Goal: Information Seeking & Learning: Learn about a topic

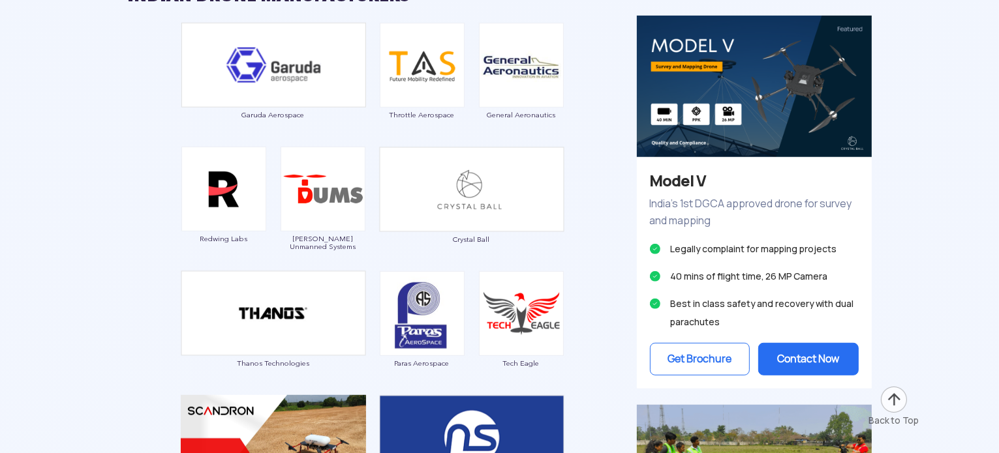
scroll to position [647, 0]
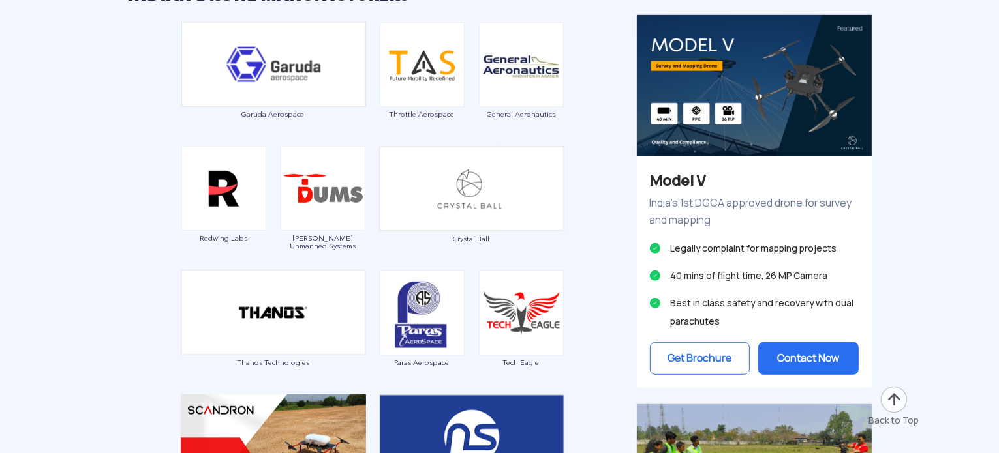
click at [793, 348] on button "Contact Now" at bounding box center [808, 358] width 100 height 33
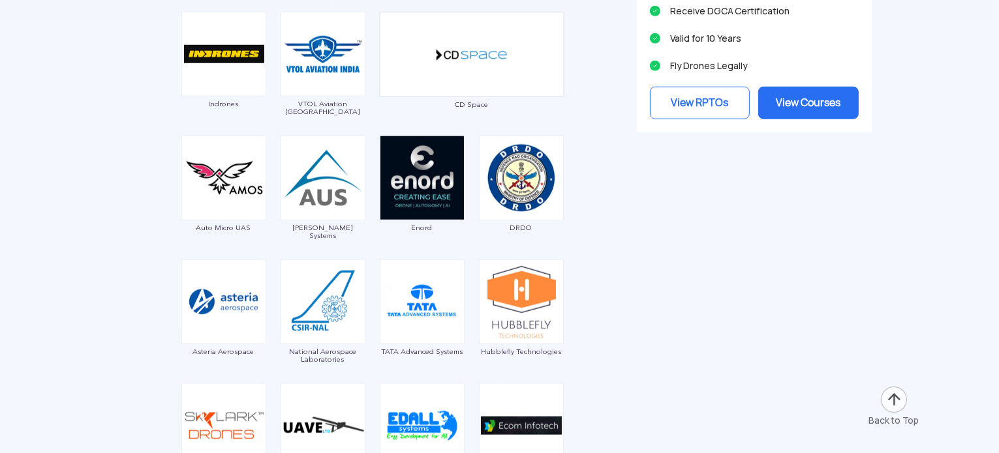
scroll to position [1288, 0]
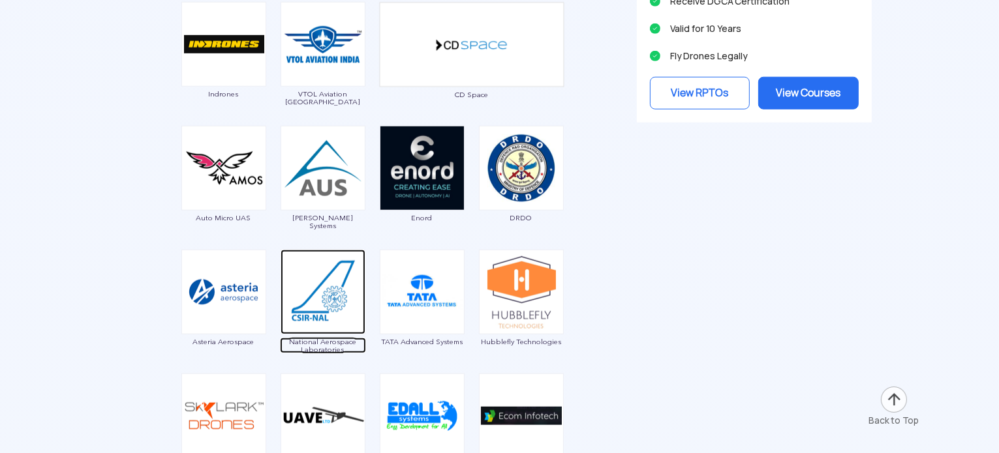
click at [318, 271] on img at bounding box center [323, 292] width 85 height 85
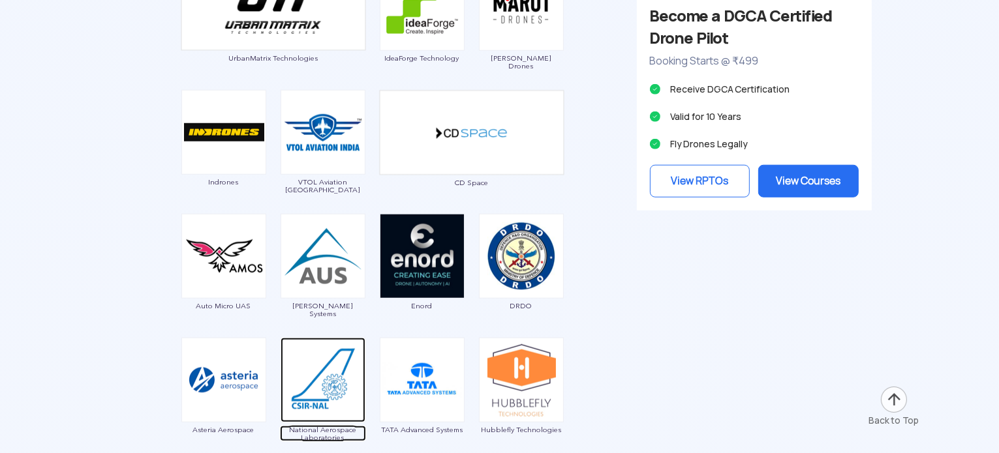
scroll to position [1132, 0]
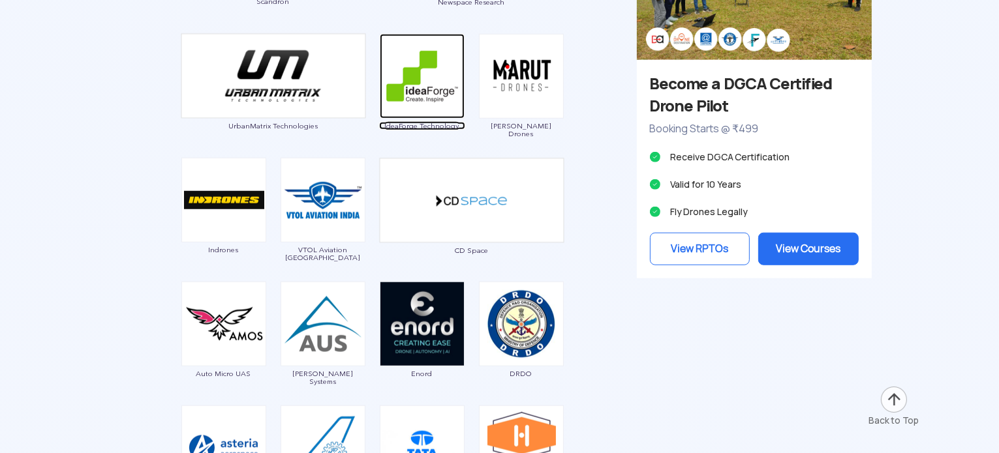
click at [416, 74] on img at bounding box center [422, 76] width 85 height 85
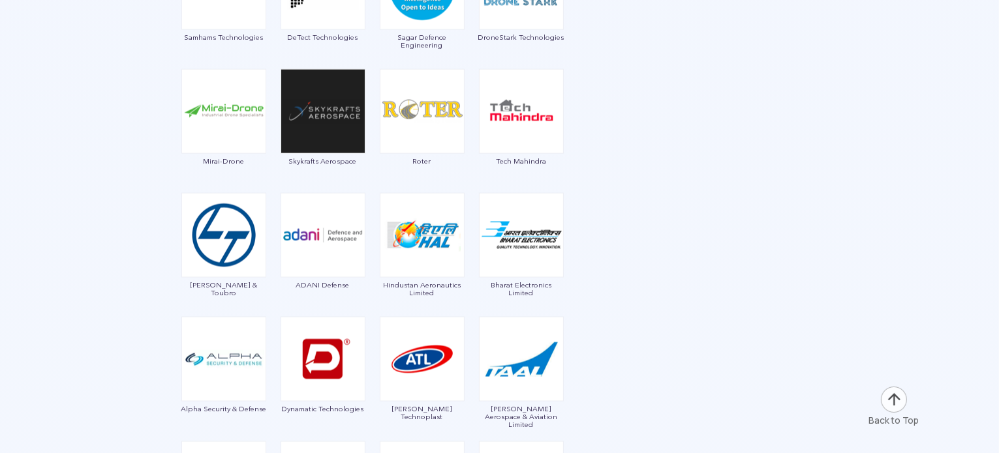
scroll to position [1967, 0]
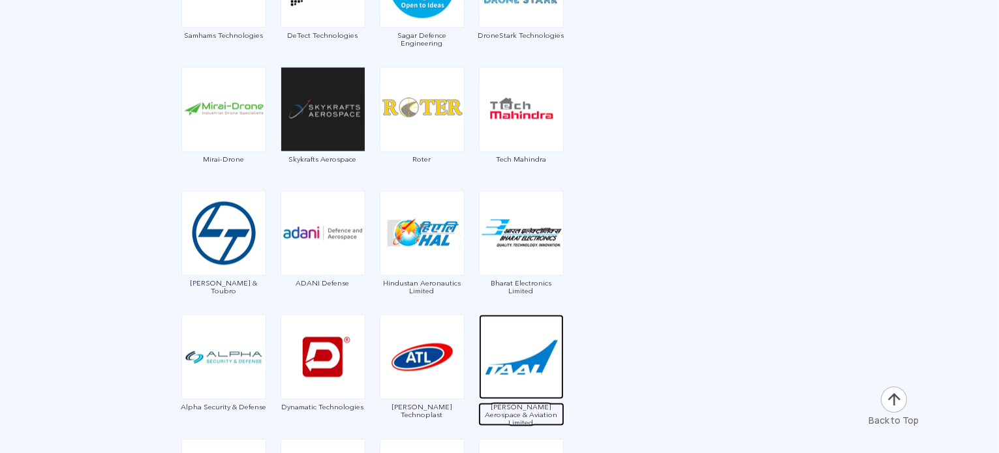
click at [519, 355] on img at bounding box center [521, 357] width 85 height 85
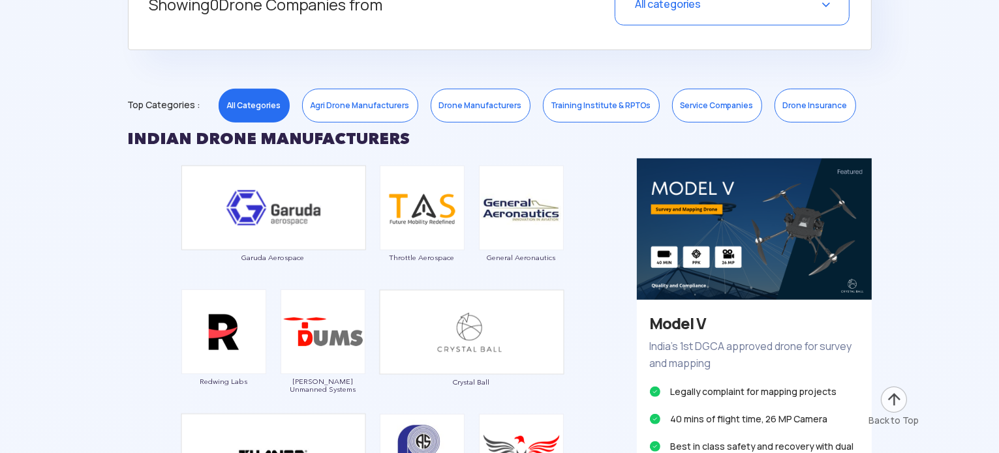
scroll to position [551, 0]
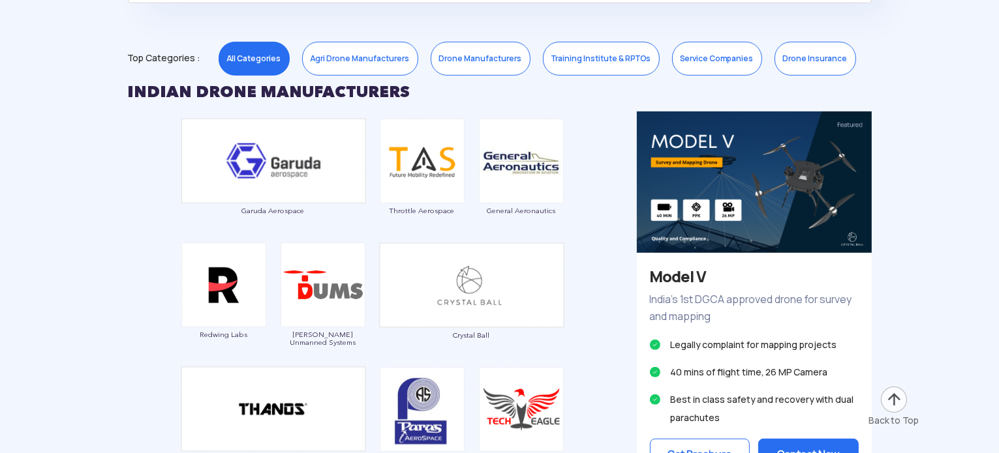
click at [467, 62] on link "Drone Manufacturers" at bounding box center [481, 59] width 100 height 34
click at [461, 54] on link "Drone Manufacturers" at bounding box center [481, 59] width 100 height 34
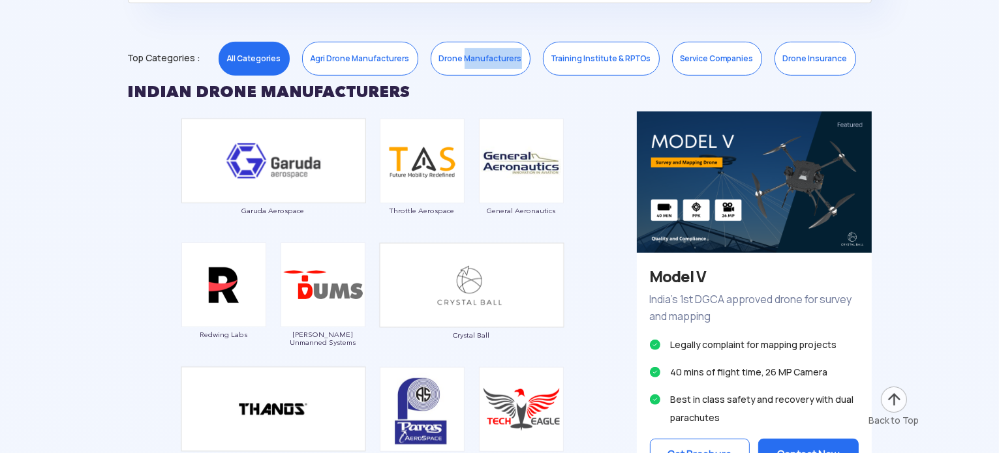
click at [461, 54] on link "Drone Manufacturers" at bounding box center [481, 59] width 100 height 34
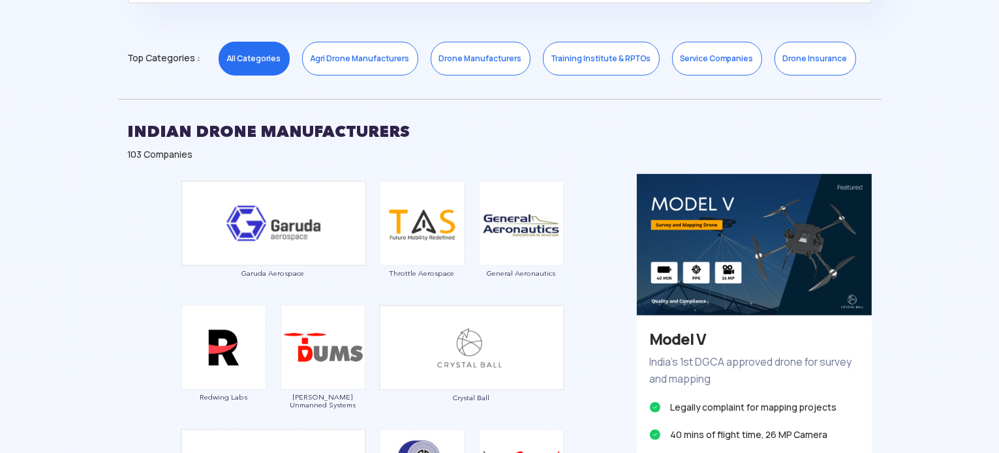
scroll to position [642, 0]
click at [455, 54] on link "Drone Manufacturers" at bounding box center [481, 59] width 100 height 34
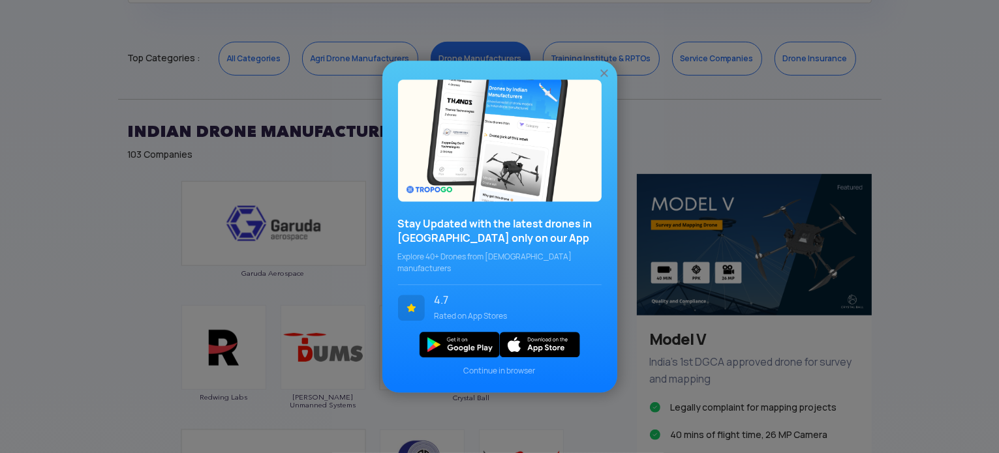
click at [603, 78] on img at bounding box center [604, 73] width 13 height 13
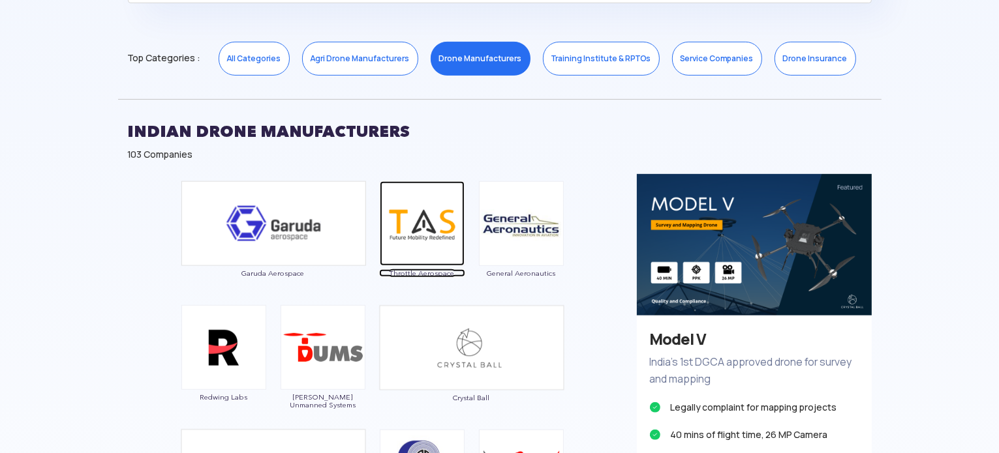
click at [410, 226] on img at bounding box center [422, 223] width 85 height 85
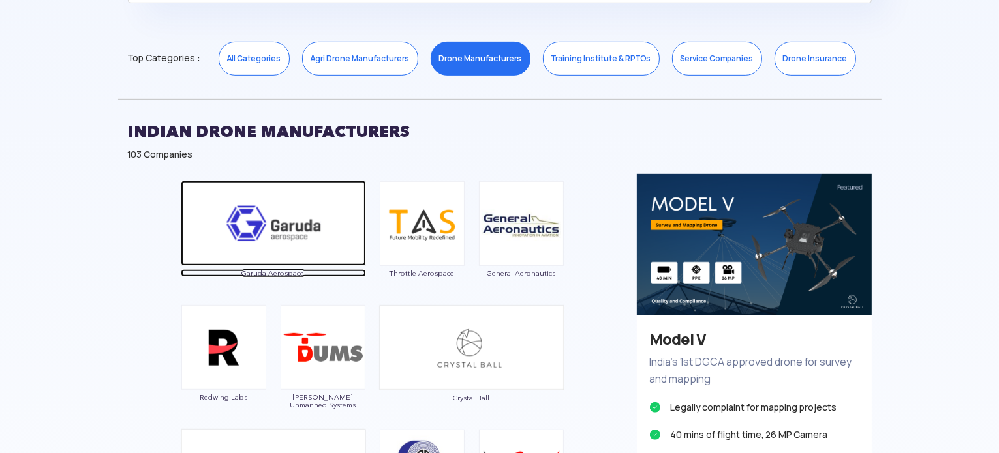
click at [282, 237] on img at bounding box center [273, 223] width 185 height 85
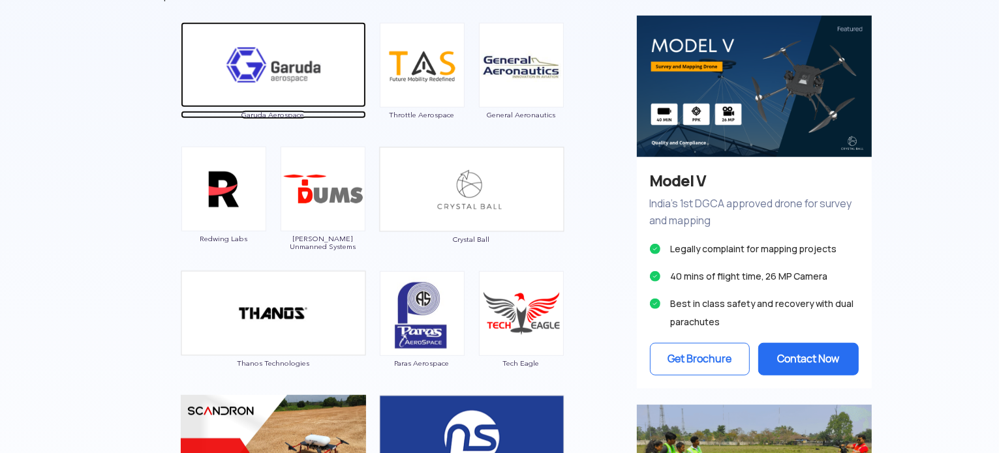
scroll to position [800, 0]
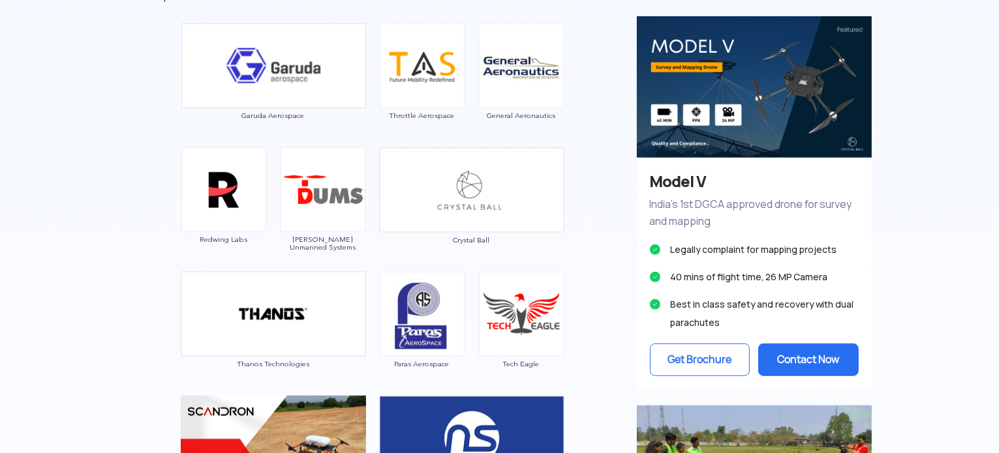
click at [691, 200] on p "India’s 1st DGCA approved drone for survey and mapping" at bounding box center [754, 213] width 209 height 34
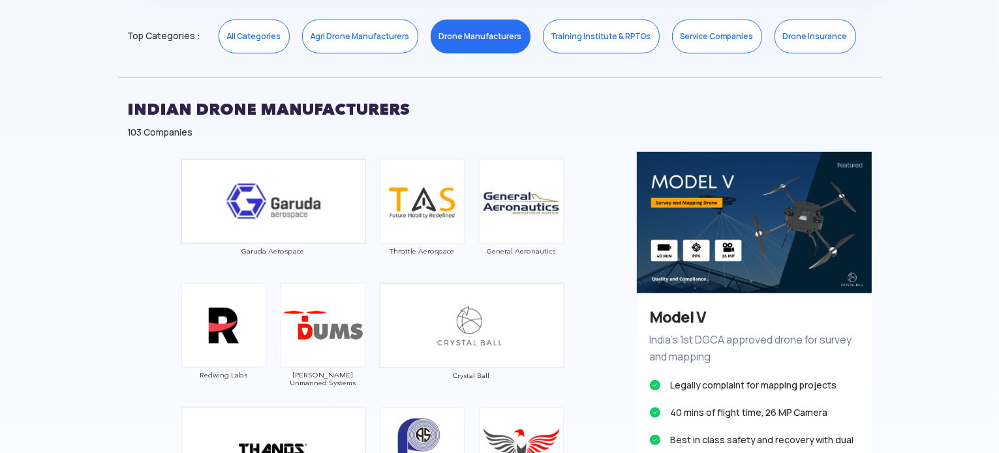
scroll to position [665, 0]
click at [686, 327] on h3 "Model V" at bounding box center [754, 317] width 209 height 22
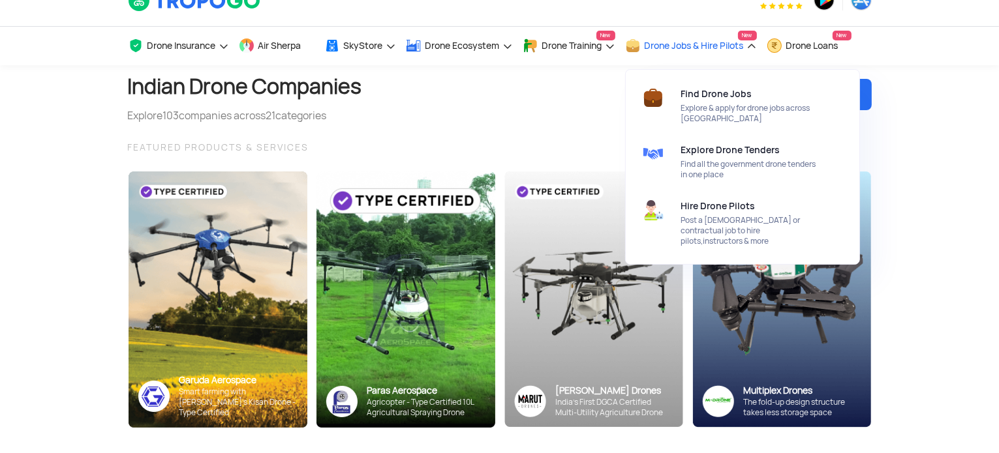
scroll to position [18, 0]
